Goal: Book appointment/travel/reservation

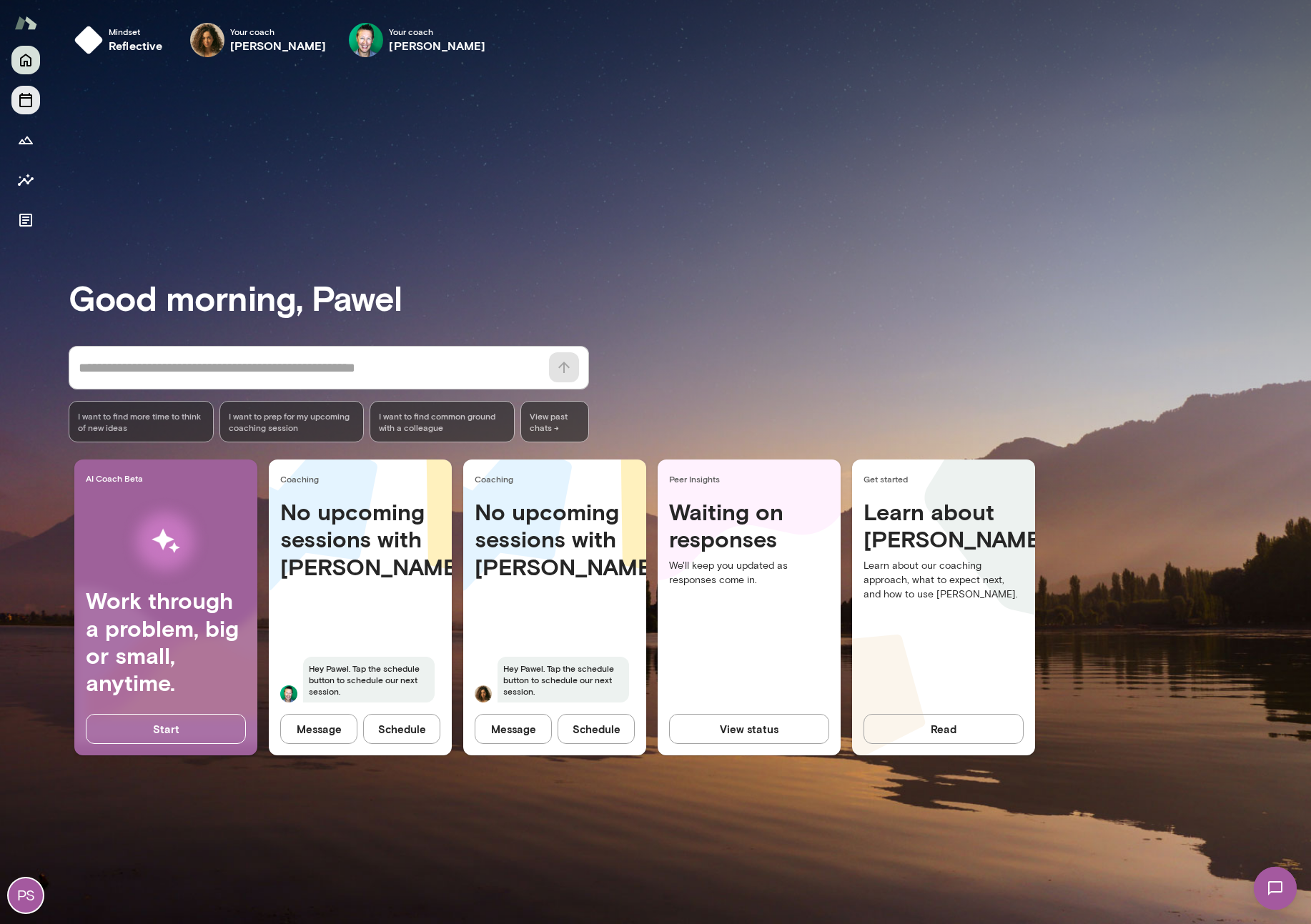
click at [25, 108] on button "Sessions" at bounding box center [26, 100] width 29 height 29
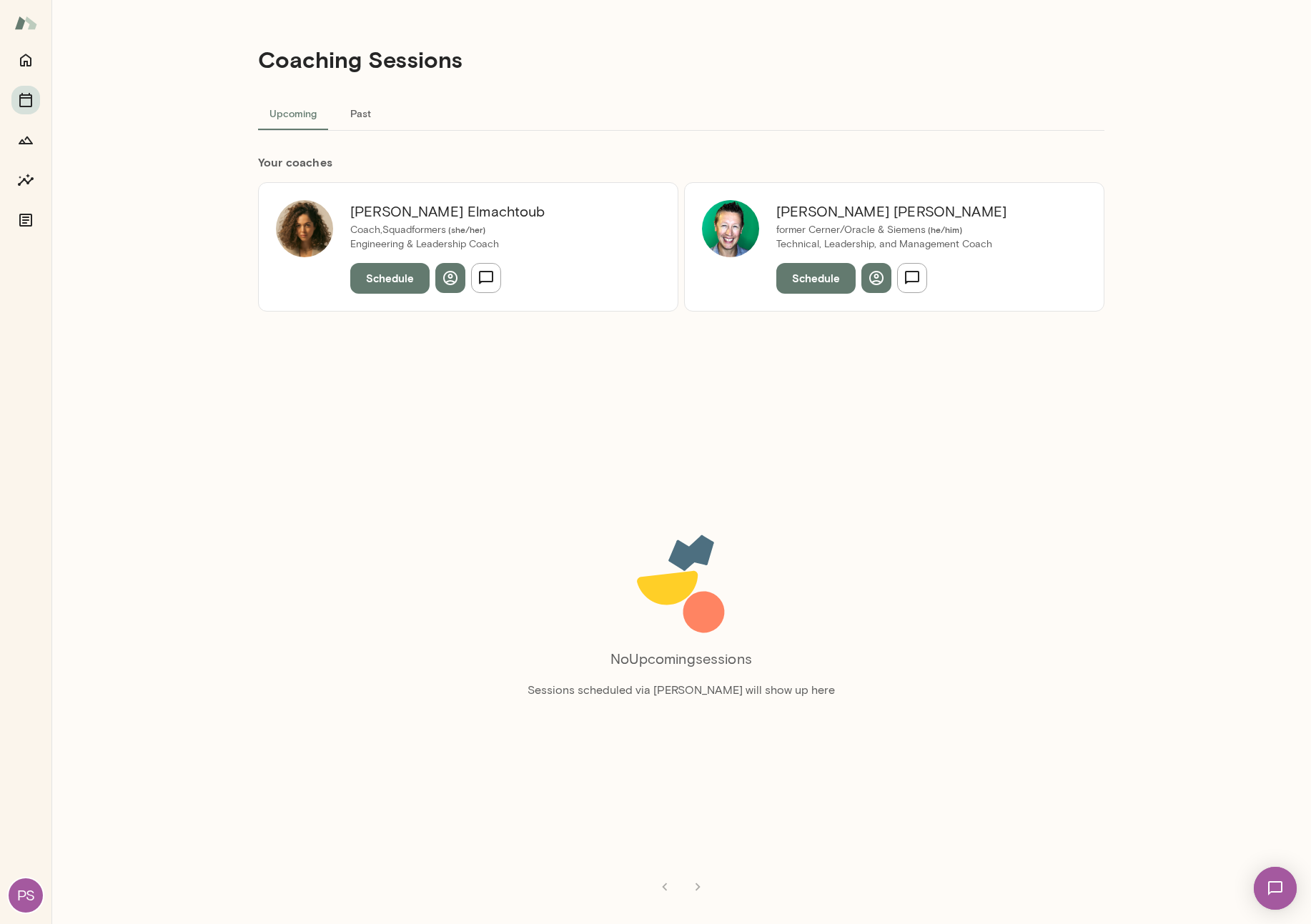
click at [393, 289] on button "Schedule" at bounding box center [390, 278] width 80 height 30
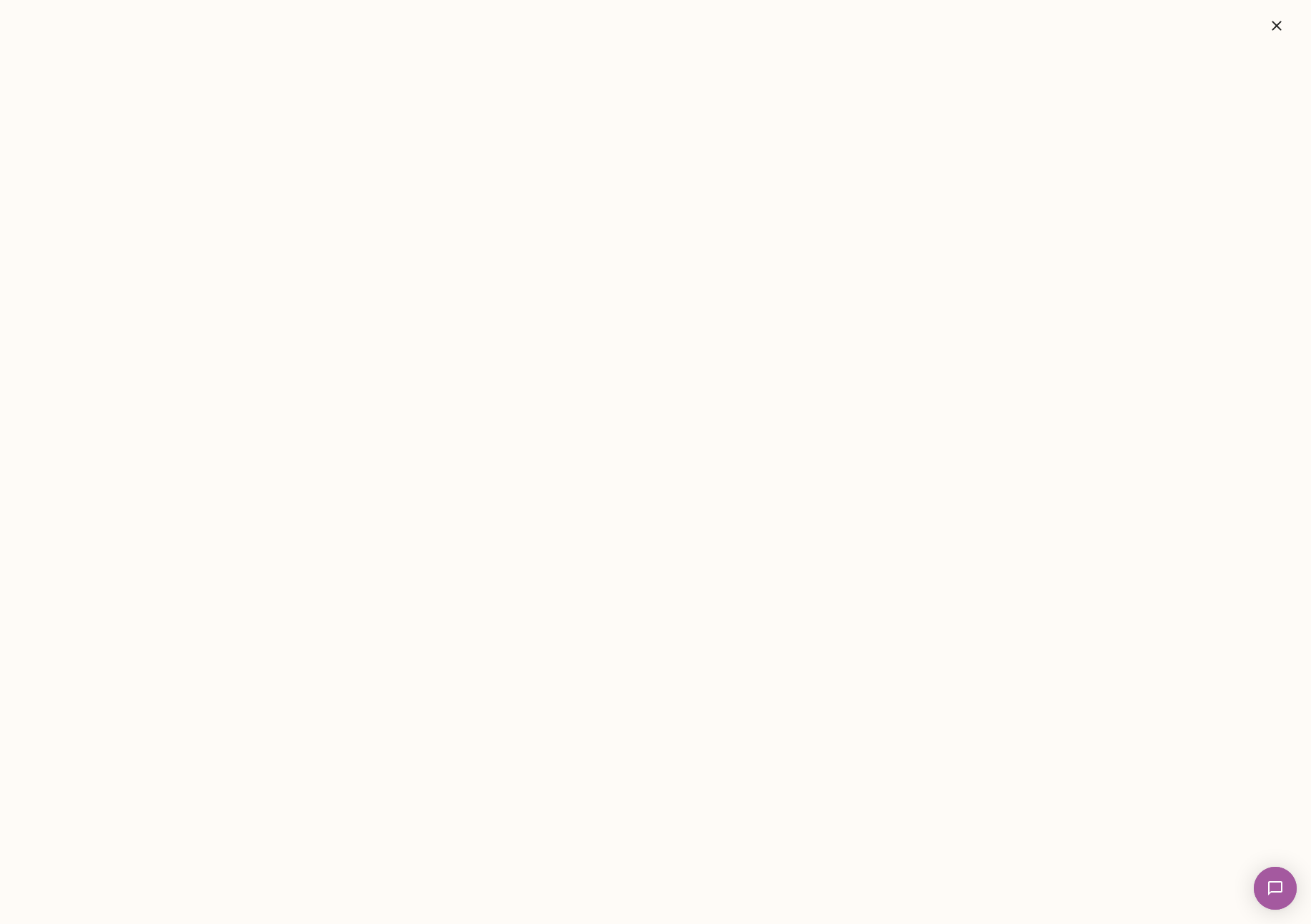
click at [1279, 881] on img at bounding box center [1275, 887] width 58 height 58
click at [126, 201] on div "[PERSON_NAME]" at bounding box center [107, 204] width 214 height 7
click at [86, 651] on div at bounding box center [147, 654] width 136 height 7
click at [68, 596] on icon at bounding box center [68, 596] width 0 height 0
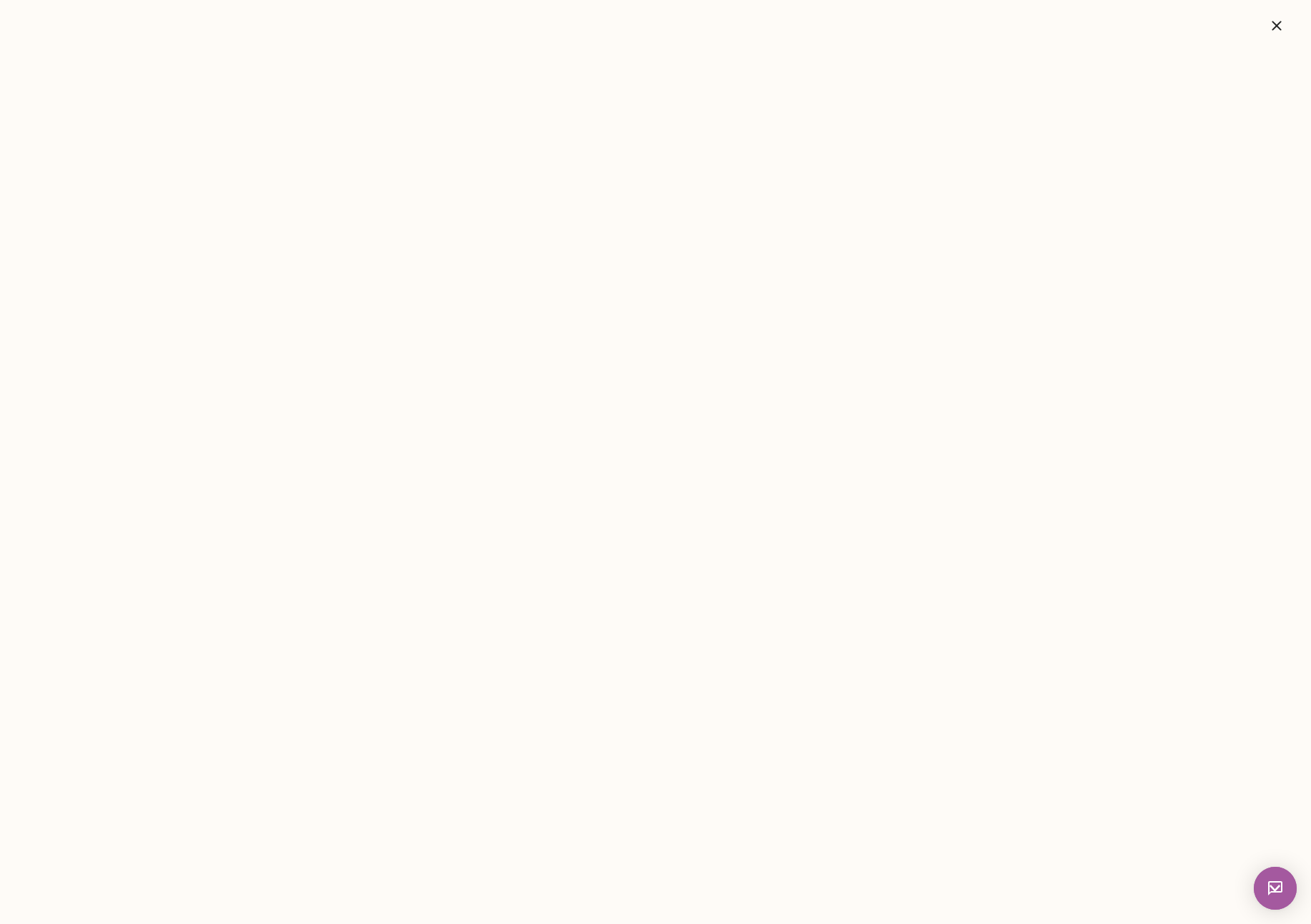
scroll to position [1481, 0]
